Goal: Task Accomplishment & Management: Use online tool/utility

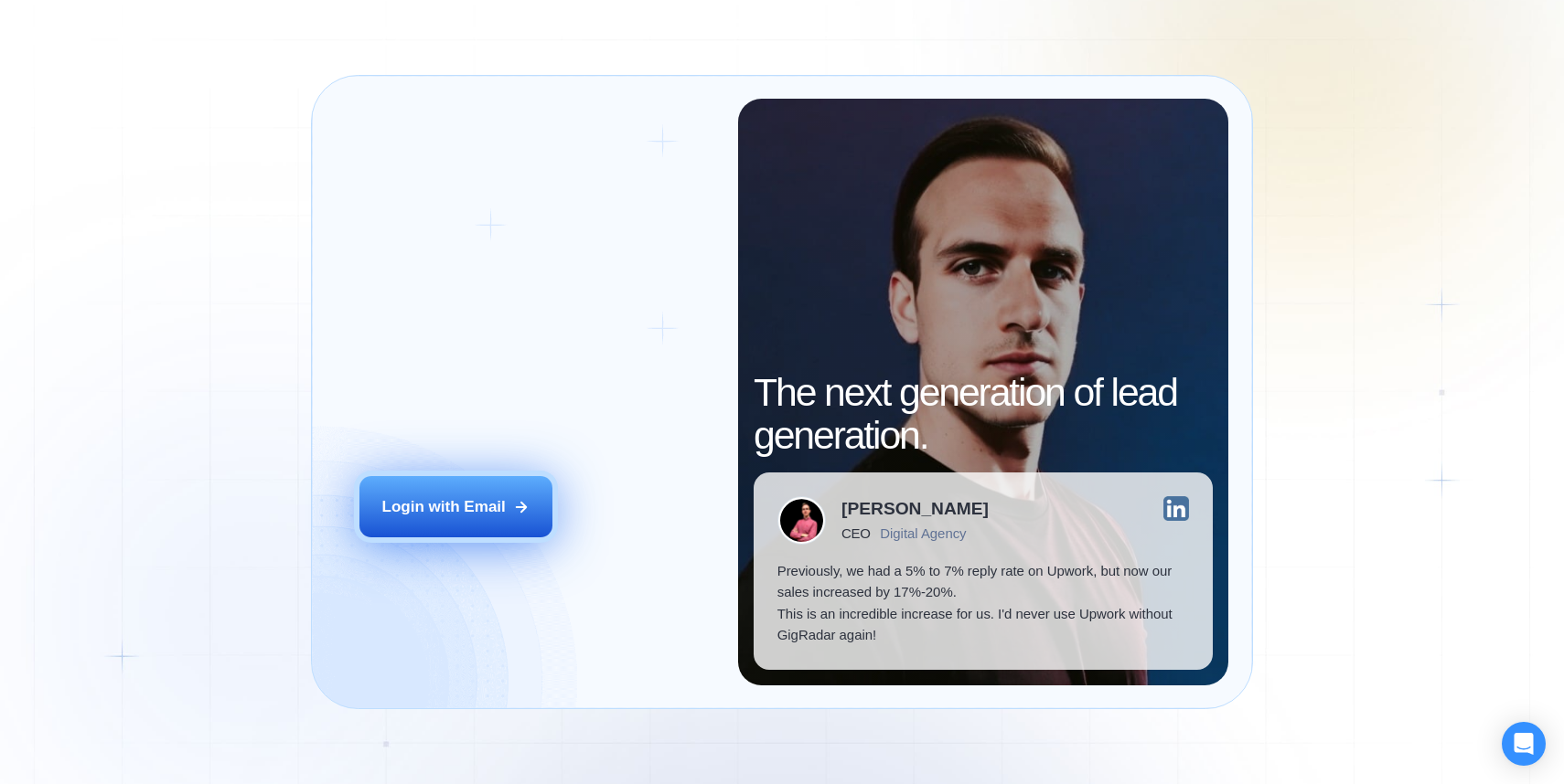
click at [407, 523] on button "Login with Email" at bounding box center [456, 506] width 194 height 60
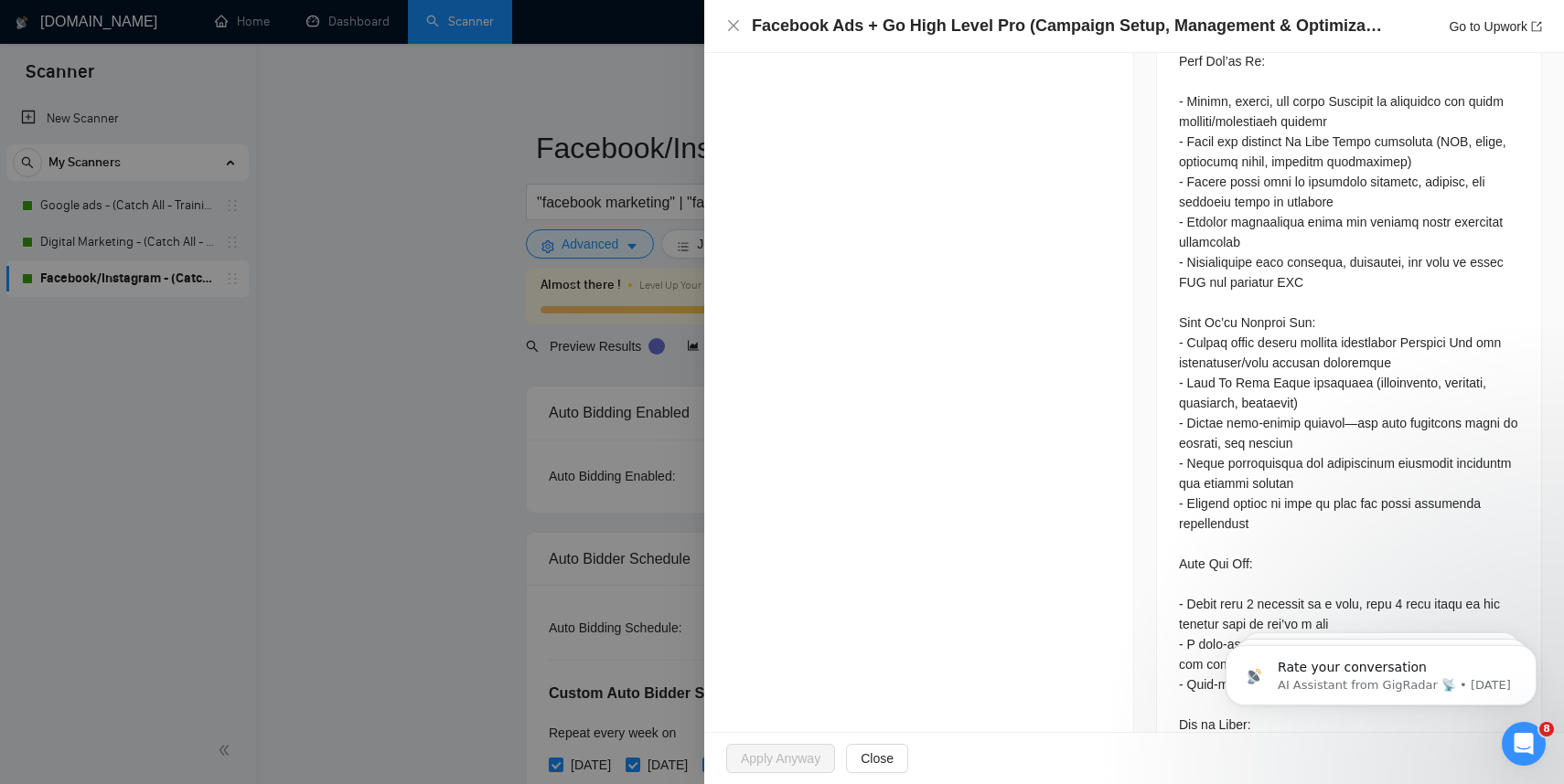
scroll to position [1221, 0]
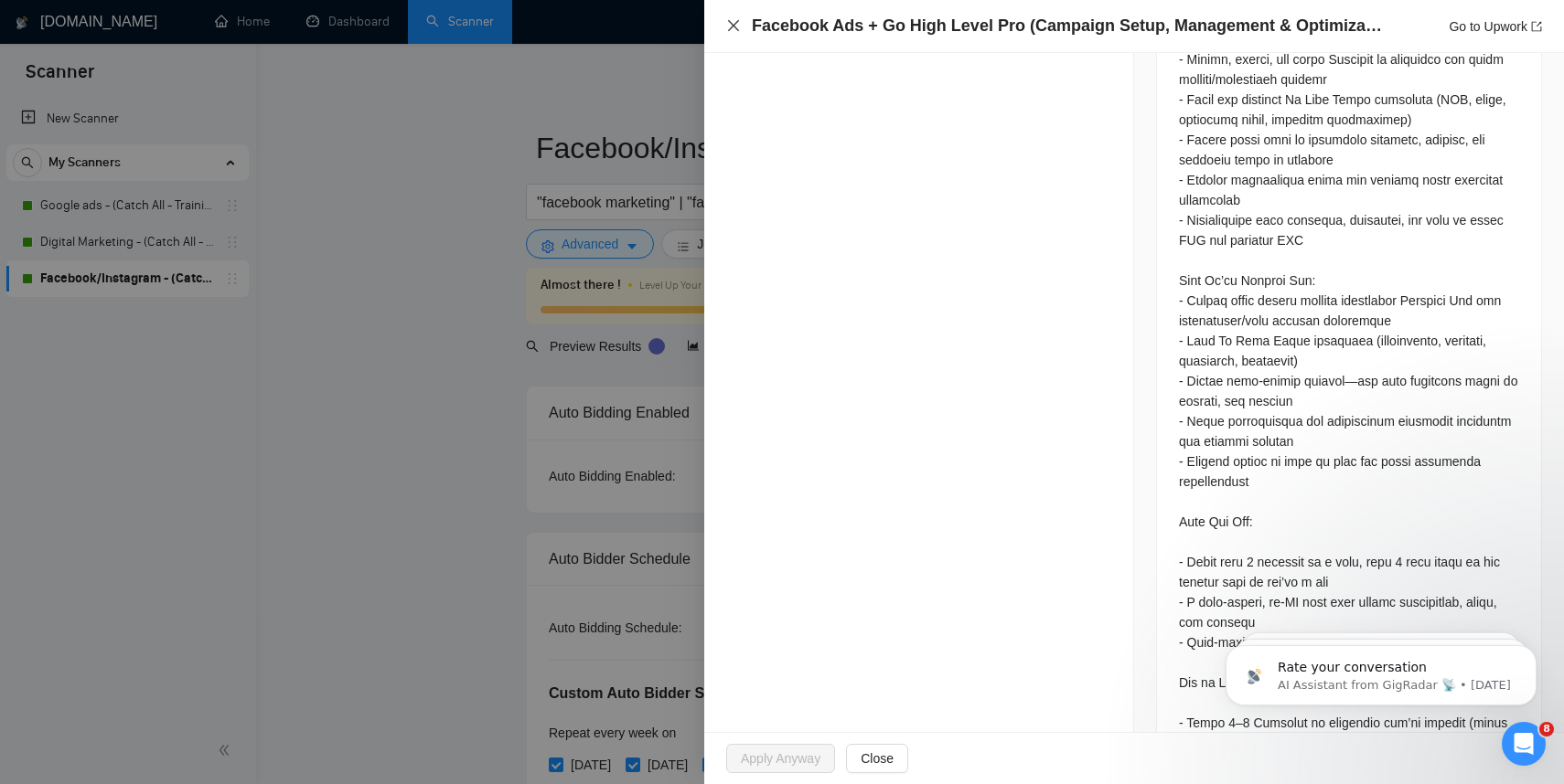
click at [728, 27] on icon "close" at bounding box center [733, 25] width 14 height 14
